Goal: Navigation & Orientation: Find specific page/section

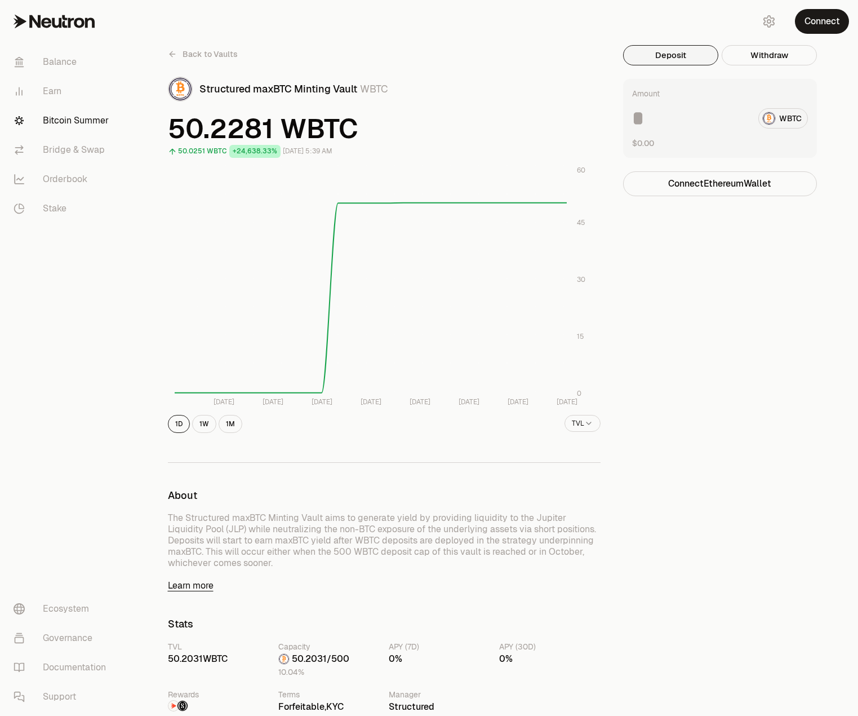
click at [150, 163] on div "Back to Vaults Structured maxBTC Minting Vault WBTC 50.2281 WBTC 50.0251 WBTC +…" at bounding box center [492, 646] width 732 height 1293
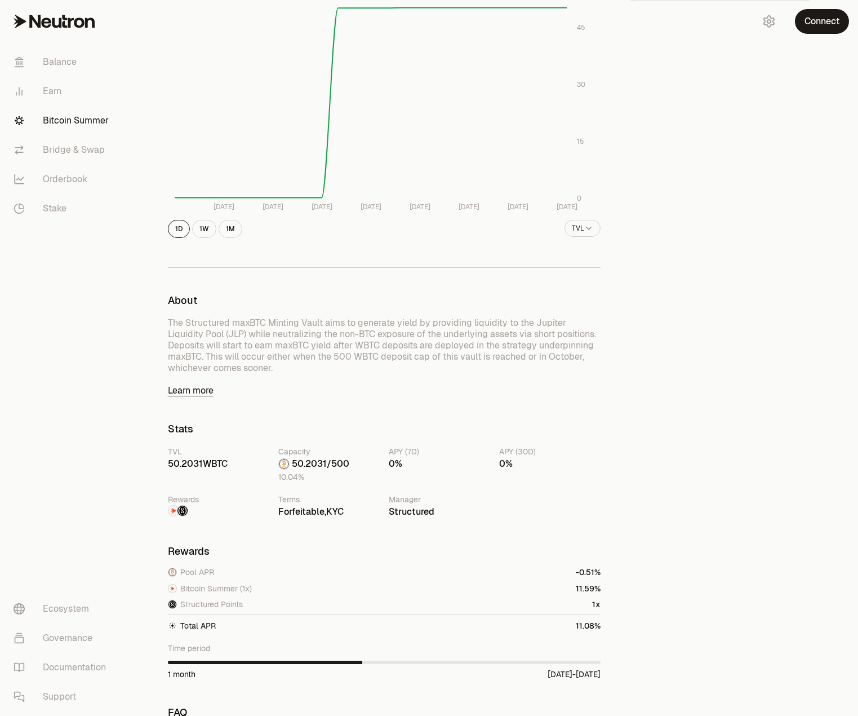
scroll to position [451, 0]
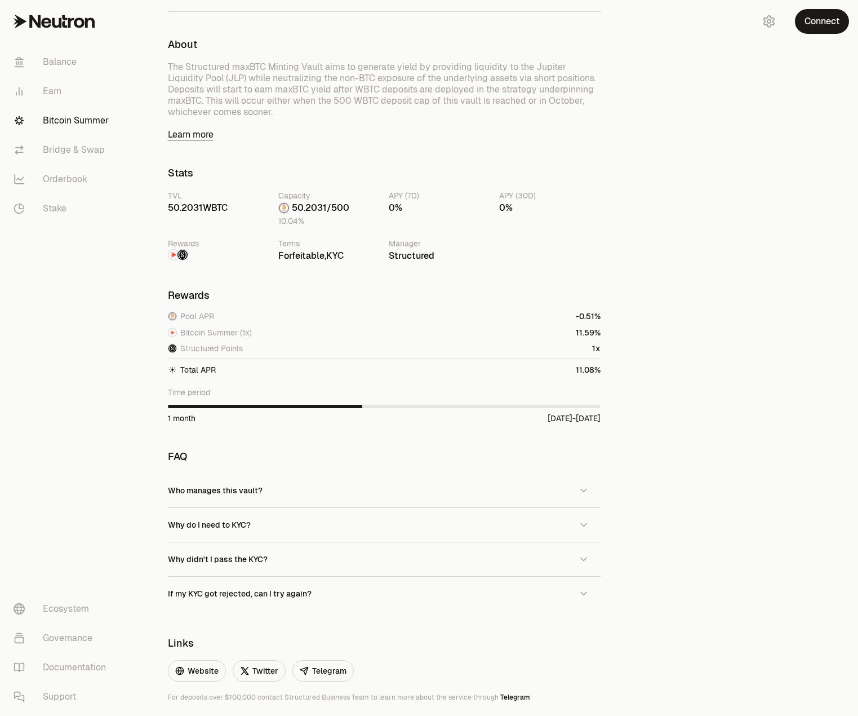
click at [144, 166] on div "Back to Vaults Structured maxBTC Minting Vault WBTC 50.2281 WBTC 50.0251 WBTC +…" at bounding box center [492, 195] width 732 height 1293
click at [663, 324] on div "Deposit Withdraw Amount WBTC $0.00 Connect Ethereum Wallet Trading crypto and D…" at bounding box center [726, 195] width 207 height 1203
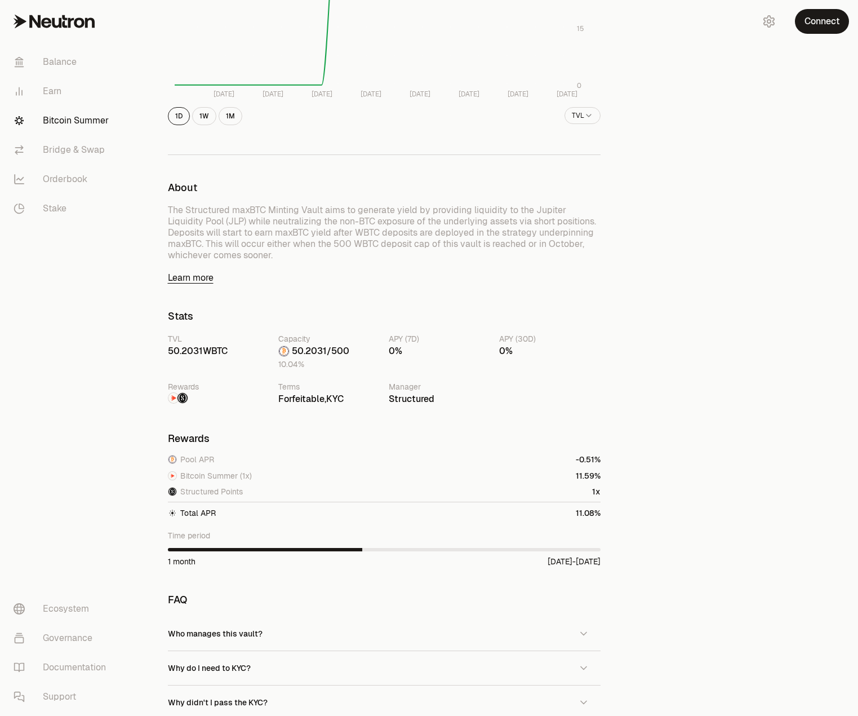
scroll to position [0, 0]
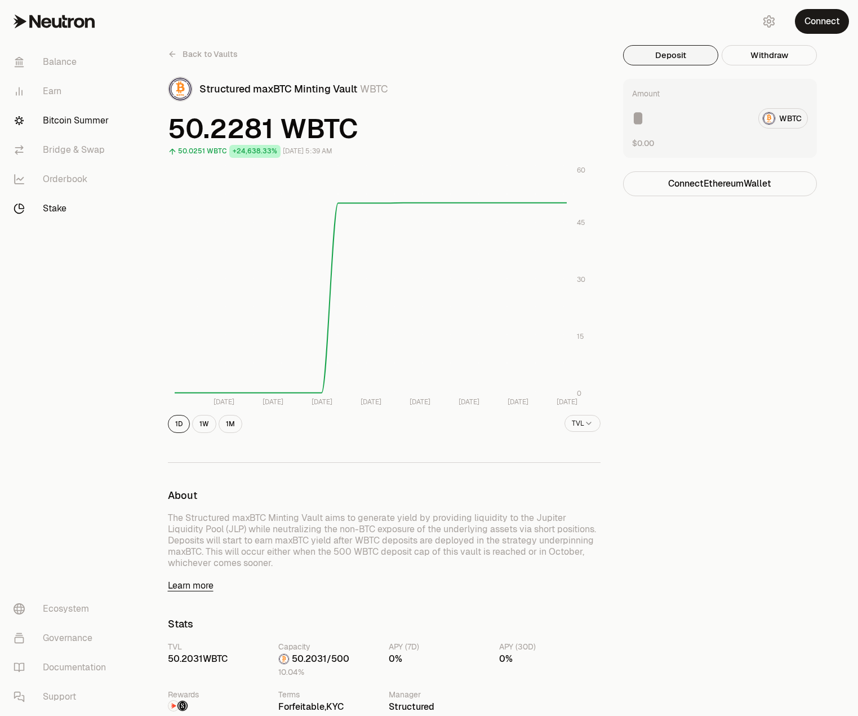
click at [60, 206] on link "Stake" at bounding box center [63, 208] width 117 height 29
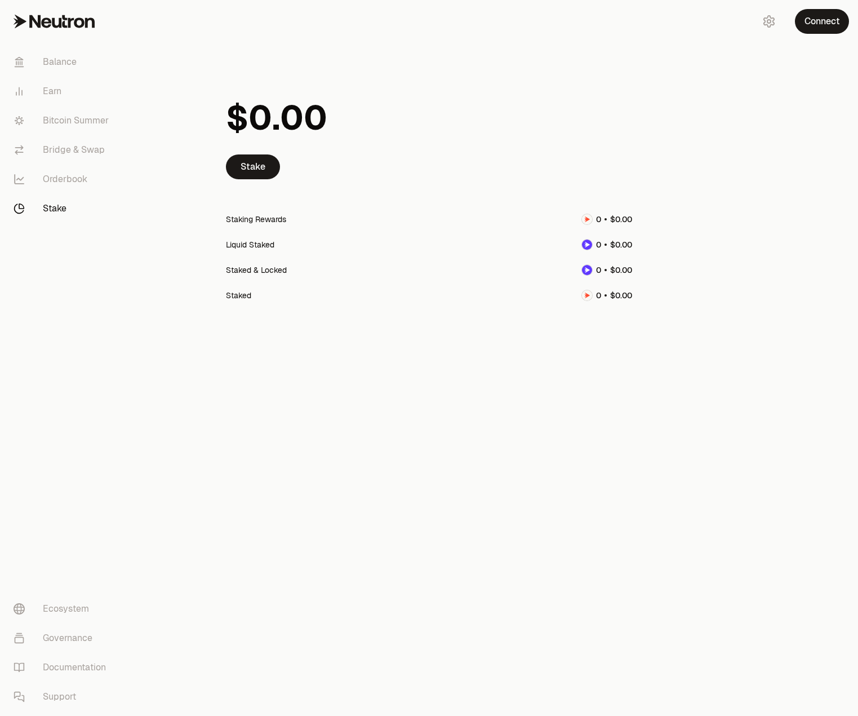
click at [263, 325] on div "Stake Staking Rewards Liquid Staked Staked & Locked Staked" at bounding box center [429, 212] width 433 height 281
click at [59, 183] on link "Orderbook" at bounding box center [63, 179] width 117 height 29
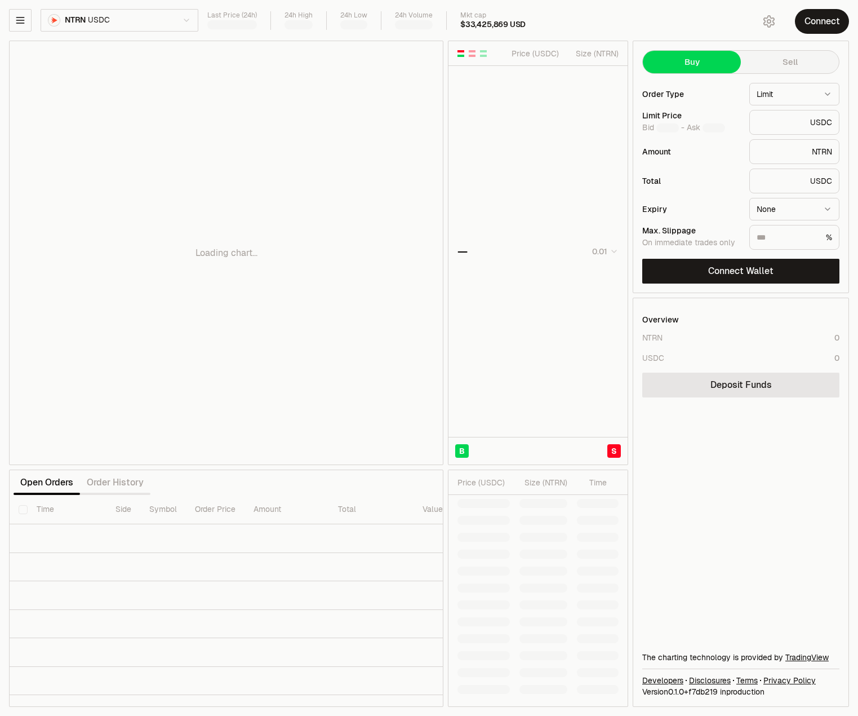
type input "********"
